Goal: Information Seeking & Learning: Find specific fact

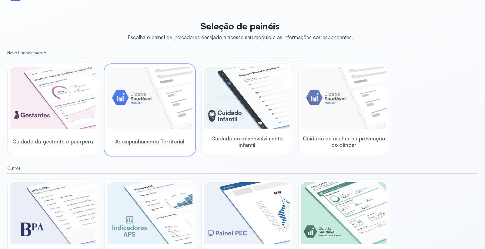
scroll to position [46, 0]
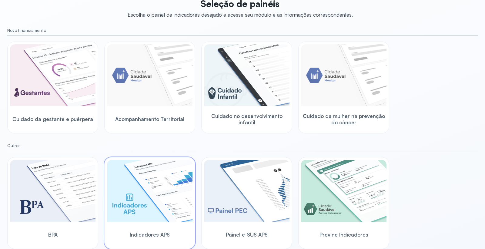
click at [160, 191] on img at bounding box center [150, 191] width 86 height 62
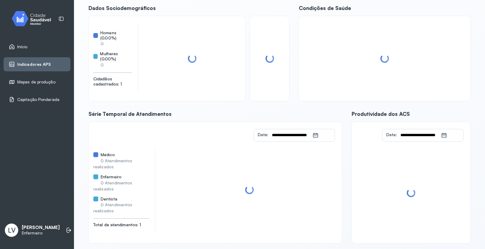
click at [41, 48] on link "Início" at bounding box center [37, 47] width 56 height 6
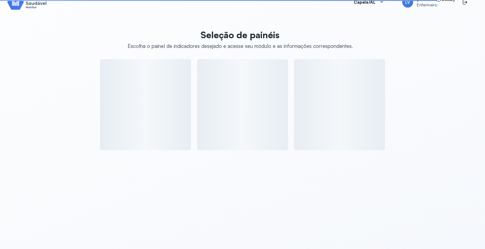
scroll to position [46, 0]
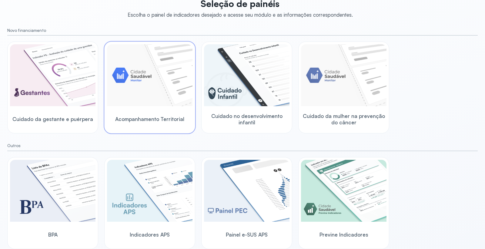
click at [169, 83] on img at bounding box center [150, 75] width 86 height 62
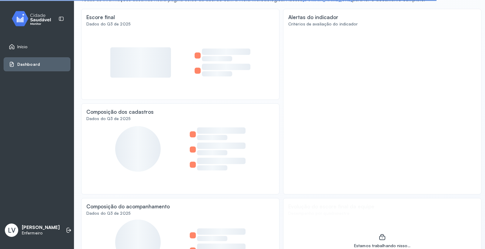
click at [35, 49] on link "Início" at bounding box center [37, 47] width 56 height 6
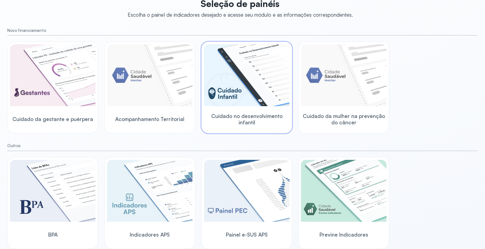
click at [259, 86] on img at bounding box center [247, 75] width 86 height 62
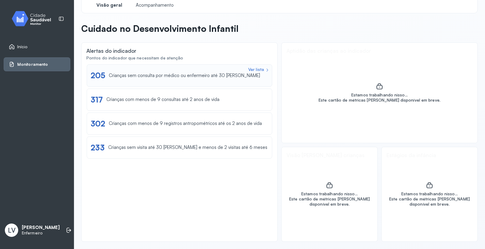
click at [157, 77] on div "Crianças sem consulta por médico ou enfermeiro até 30 [PERSON_NAME]" at bounding box center [184, 76] width 151 height 6
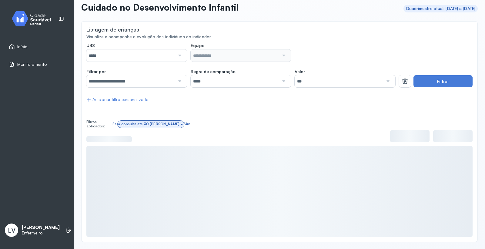
scroll to position [46, 0]
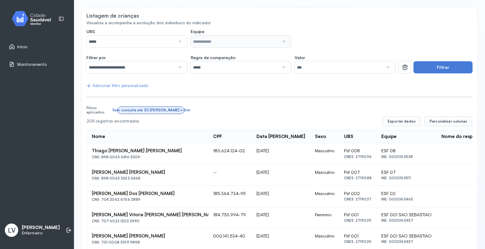
click at [151, 40] on input "*****" at bounding box center [130, 41] width 89 height 12
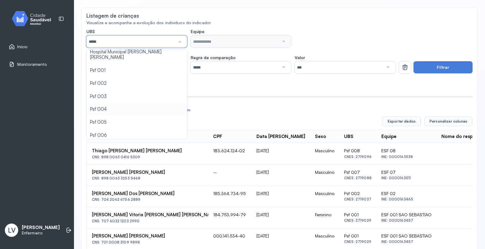
scroll to position [34, 0]
type input "*****"
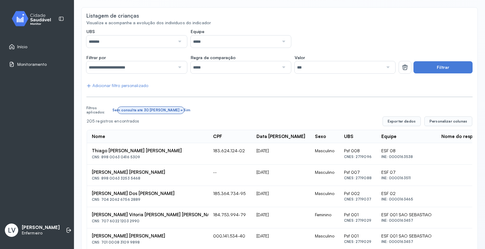
click at [279, 43] on div at bounding box center [283, 41] width 8 height 12
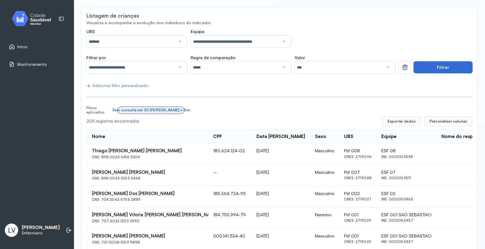
click at [435, 68] on button "Filtrar" at bounding box center [443, 67] width 59 height 12
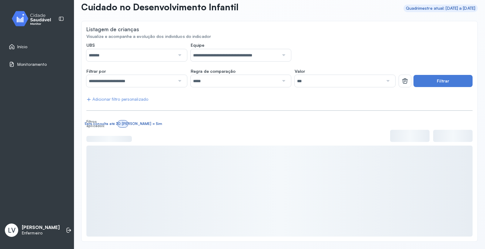
scroll to position [32, 0]
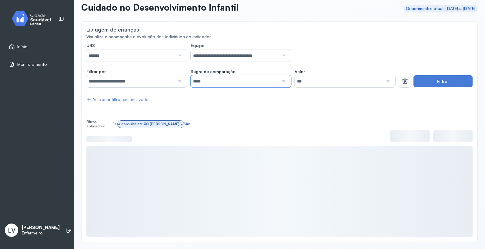
click at [228, 83] on input "*****" at bounding box center [235, 81] width 89 height 12
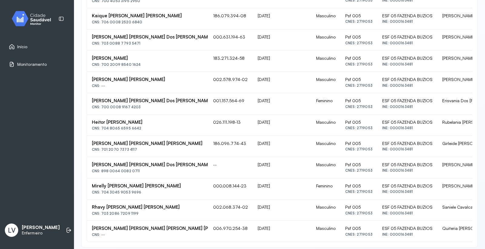
scroll to position [277, 0]
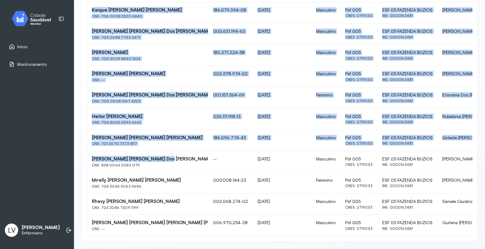
drag, startPoint x: 167, startPoint y: 151, endPoint x: 87, endPoint y: 149, distance: 80.1
click at [87, 151] on td "[PERSON_NAME] [PERSON_NAME] Dos [PERSON_NAME] CNS: 898 0064 0082 0711" at bounding box center [147, 161] width 121 height 21
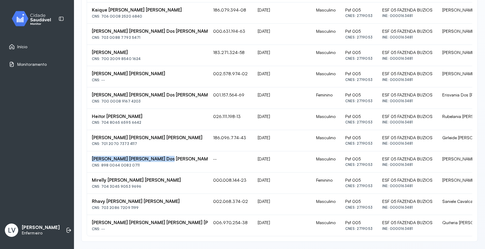
copy div "[PERSON_NAME] [PERSON_NAME] Dos [PERSON_NAME]"
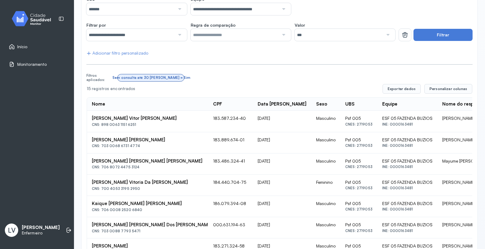
scroll to position [75, 0]
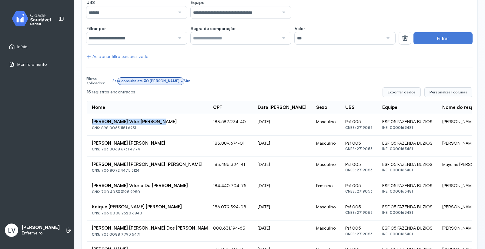
drag, startPoint x: 160, startPoint y: 120, endPoint x: 87, endPoint y: 120, distance: 73.1
click at [87, 120] on td "[PERSON_NAME] Vitor [PERSON_NAME] CNS: 898 0063 1151 6251" at bounding box center [147, 124] width 121 height 21
copy div "[PERSON_NAME] Vitor [PERSON_NAME]"
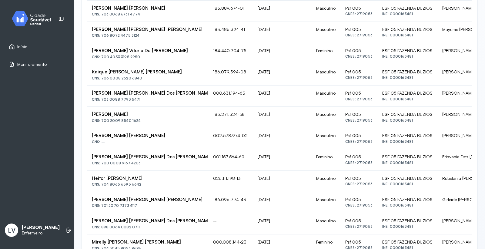
scroll to position [277, 0]
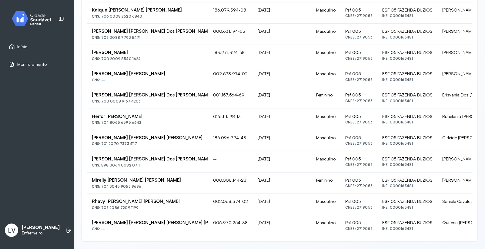
drag, startPoint x: 169, startPoint y: 68, endPoint x: 91, endPoint y: 69, distance: 77.4
click at [91, 69] on td "[PERSON_NAME] [PERSON_NAME] CNS: --" at bounding box center [147, 76] width 121 height 21
copy div "[PERSON_NAME] [PERSON_NAME]"
drag, startPoint x: 177, startPoint y: 217, endPoint x: 89, endPoint y: 216, distance: 88.6
click at [89, 216] on td "[PERSON_NAME] [PERSON_NAME] [PERSON_NAME] [PERSON_NAME] CNS: --" at bounding box center [147, 225] width 121 height 21
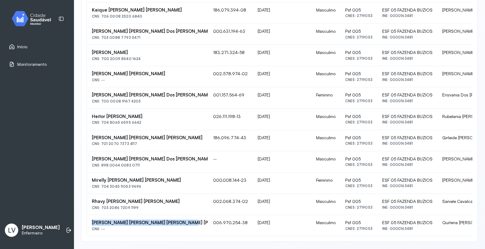
copy div "[PERSON_NAME] [PERSON_NAME] [PERSON_NAME] [PERSON_NAME]"
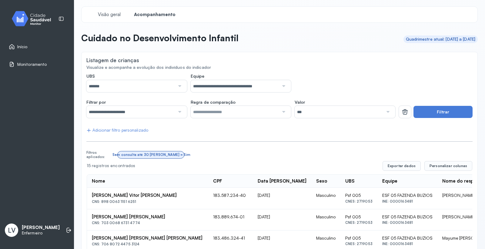
scroll to position [0, 0]
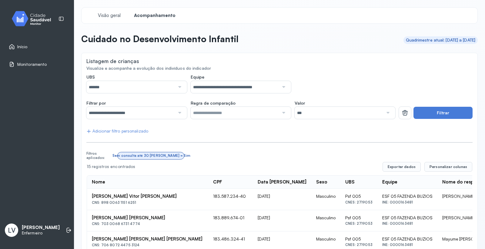
click at [32, 43] on div "Início" at bounding box center [37, 47] width 67 height 14
click at [37, 46] on link "Início" at bounding box center [37, 47] width 56 height 6
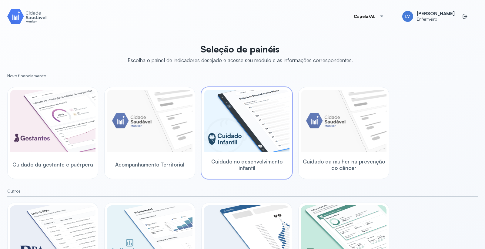
click at [245, 120] on img at bounding box center [247, 121] width 86 height 62
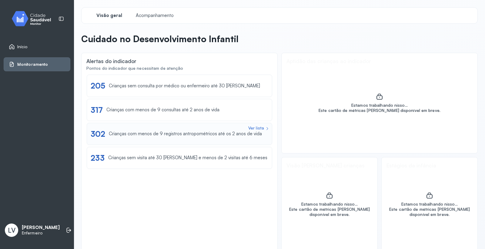
click at [169, 127] on div "Ver lista 302 Crianças com menos de 9 registros antropométricos até os 2 anos d…" at bounding box center [180, 134] width 186 height 22
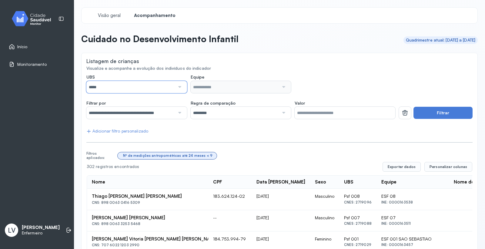
click at [145, 89] on input "*****" at bounding box center [130, 87] width 89 height 12
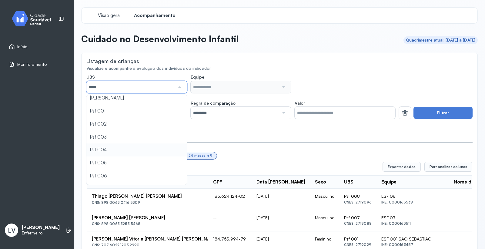
scroll to position [34, 0]
type input "*****"
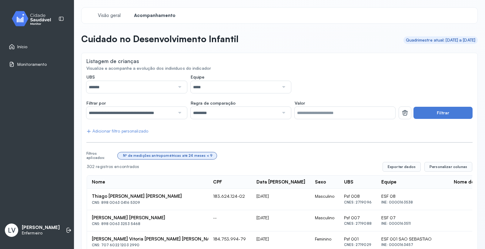
click at [450, 111] on button "Filtrar" at bounding box center [443, 113] width 59 height 12
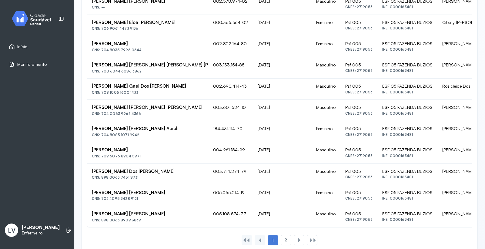
scroll to position [401, 0]
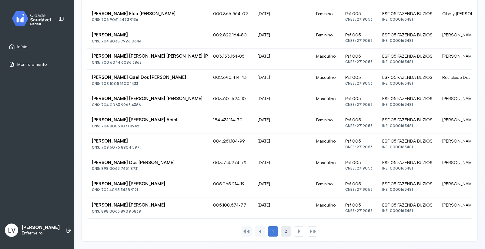
click at [294, 229] on div "2" at bounding box center [299, 231] width 11 height 10
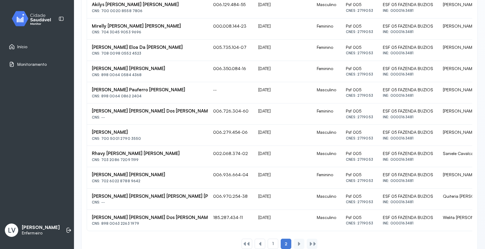
scroll to position [380, 0]
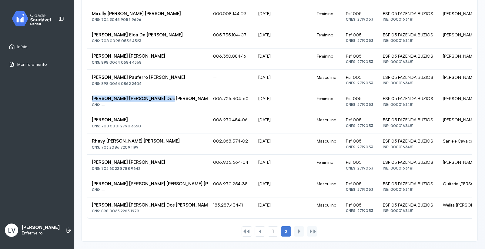
drag, startPoint x: 165, startPoint y: 94, endPoint x: 89, endPoint y: 93, distance: 76.2
click at [89, 93] on td "[PERSON_NAME] [PERSON_NAME] Dos [PERSON_NAME] CNS: --" at bounding box center [147, 101] width 121 height 21
copy div "[PERSON_NAME] [PERSON_NAME] Dos [PERSON_NAME]"
